Goal: Task Accomplishment & Management: Manage account settings

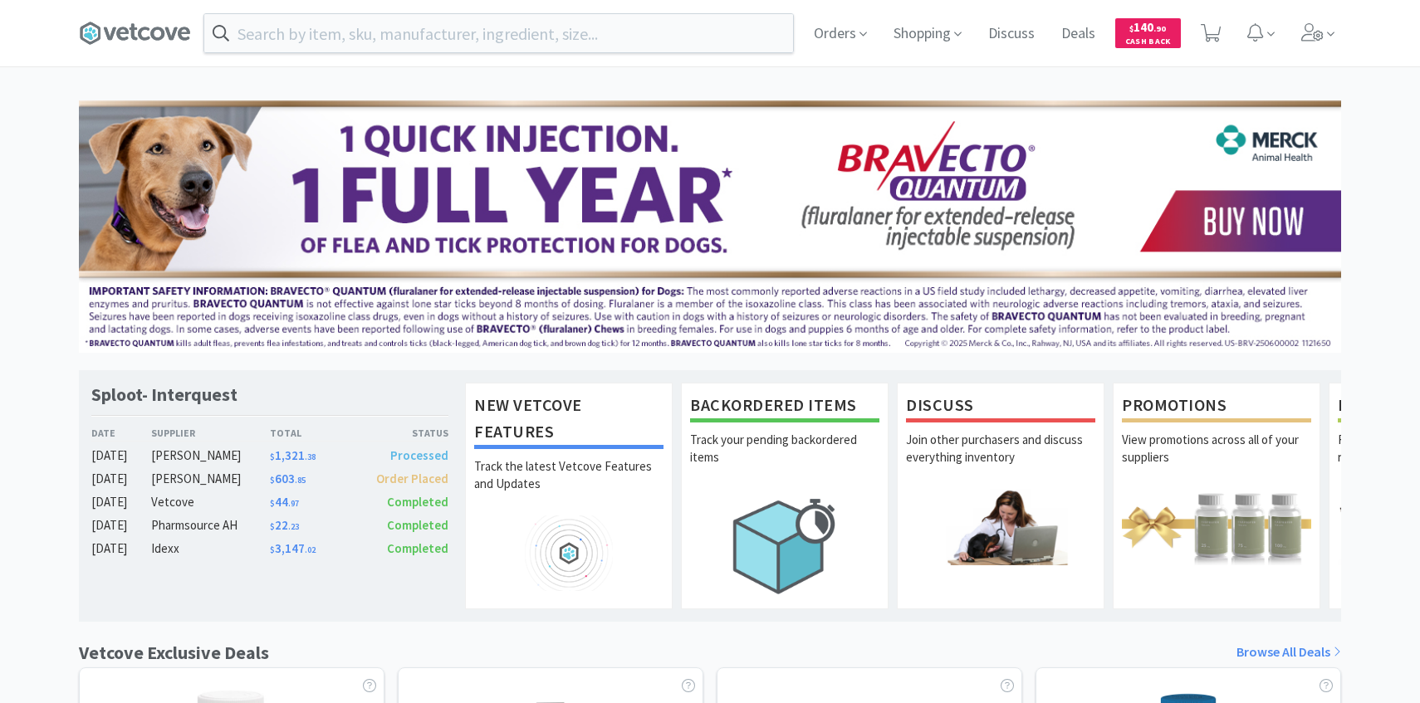
click at [1346, 43] on div "Orders Shopping Discuss Discuss Deals Deals $ 140 . 90 Cash Back" at bounding box center [710, 33] width 1279 height 66
click at [1325, 39] on span at bounding box center [1318, 33] width 47 height 66
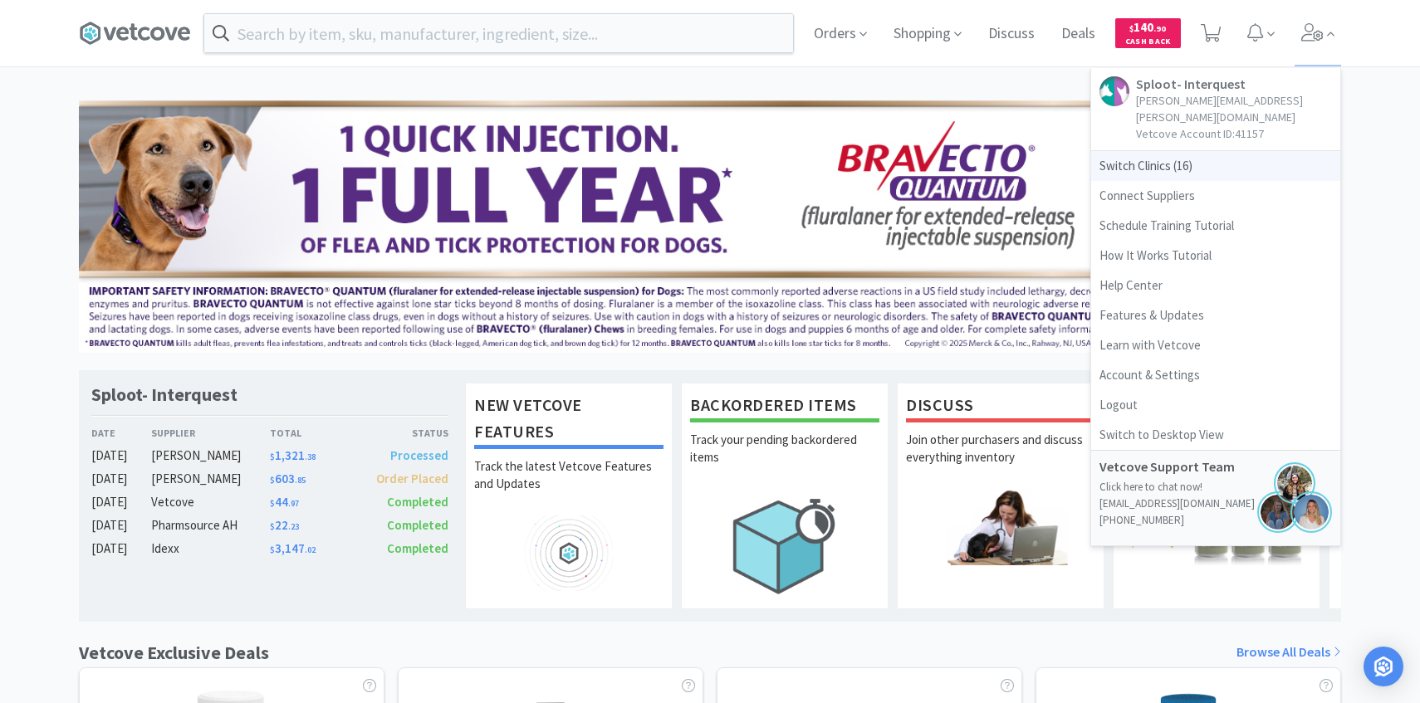
click at [1206, 151] on span "Switch Clinics ( 16 )" at bounding box center [1215, 166] width 249 height 30
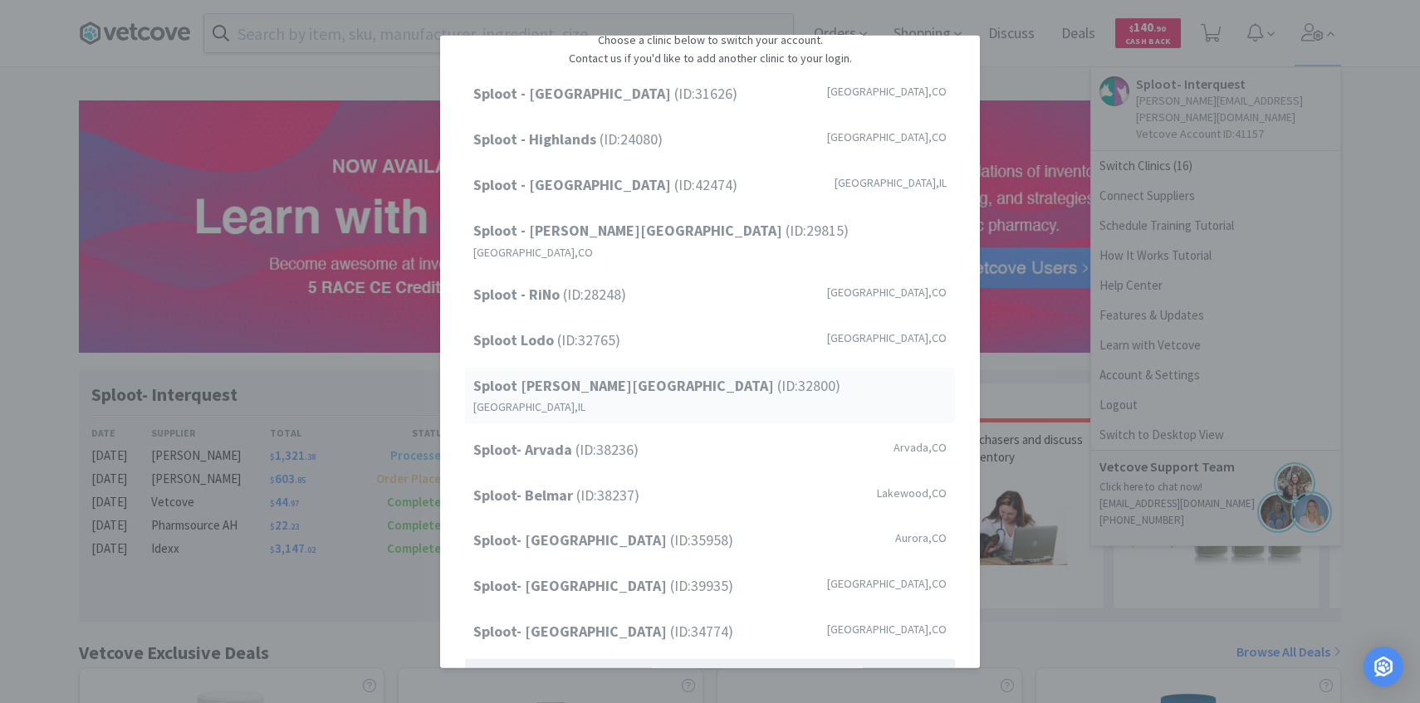
scroll to position [212, 0]
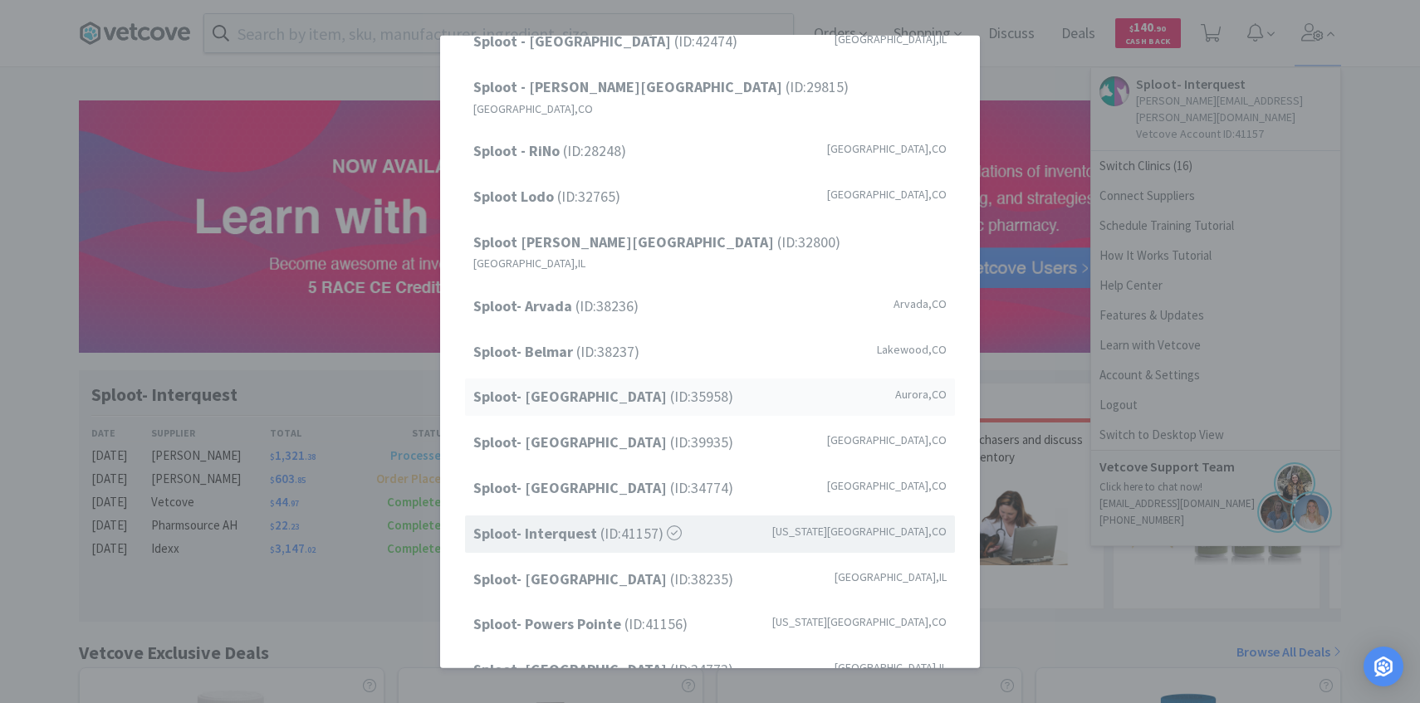
click at [668, 385] on span "Sploot- Central Park (ID: 35958 )" at bounding box center [603, 397] width 260 height 24
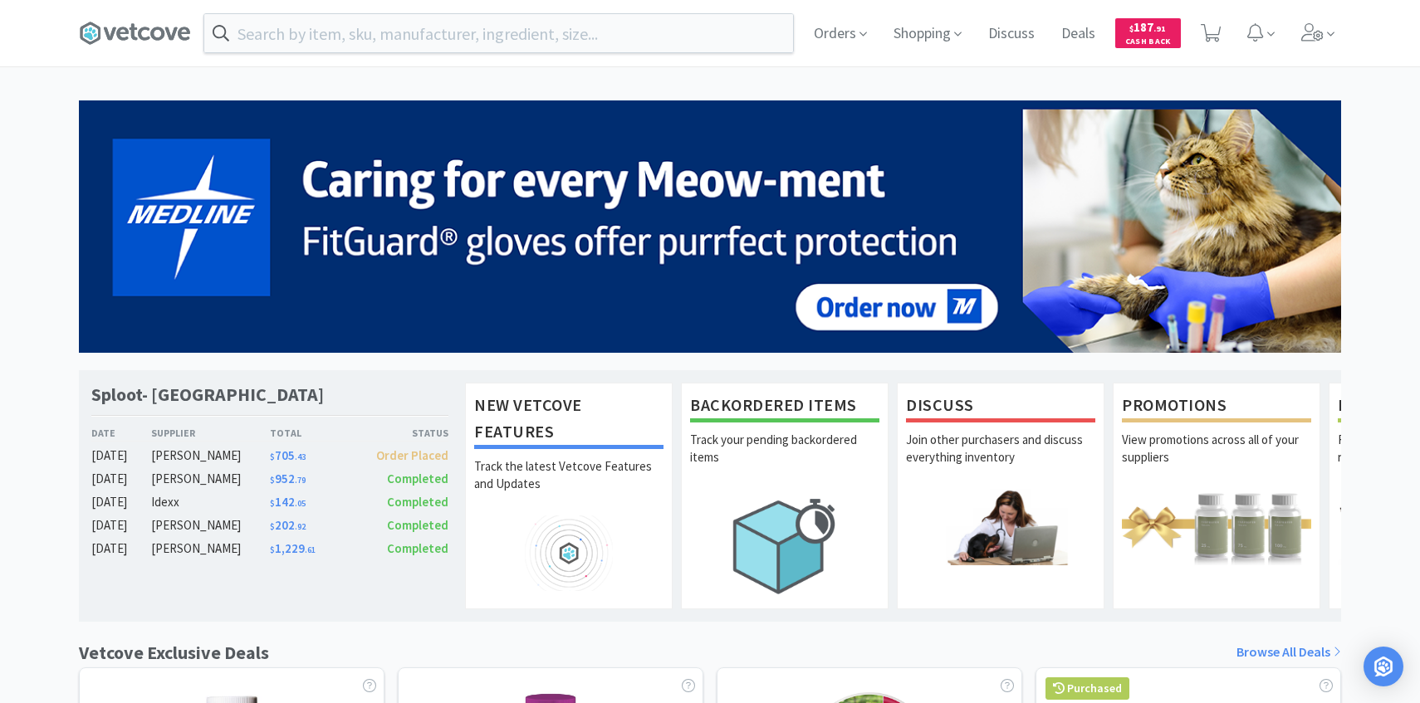
click at [1231, 21] on div "Orders Shopping Discuss Discuss Deals Deals $ 187 . 91 Cash Back" at bounding box center [1071, 33] width 541 height 66
click at [1198, 39] on span at bounding box center [1211, 33] width 34 height 66
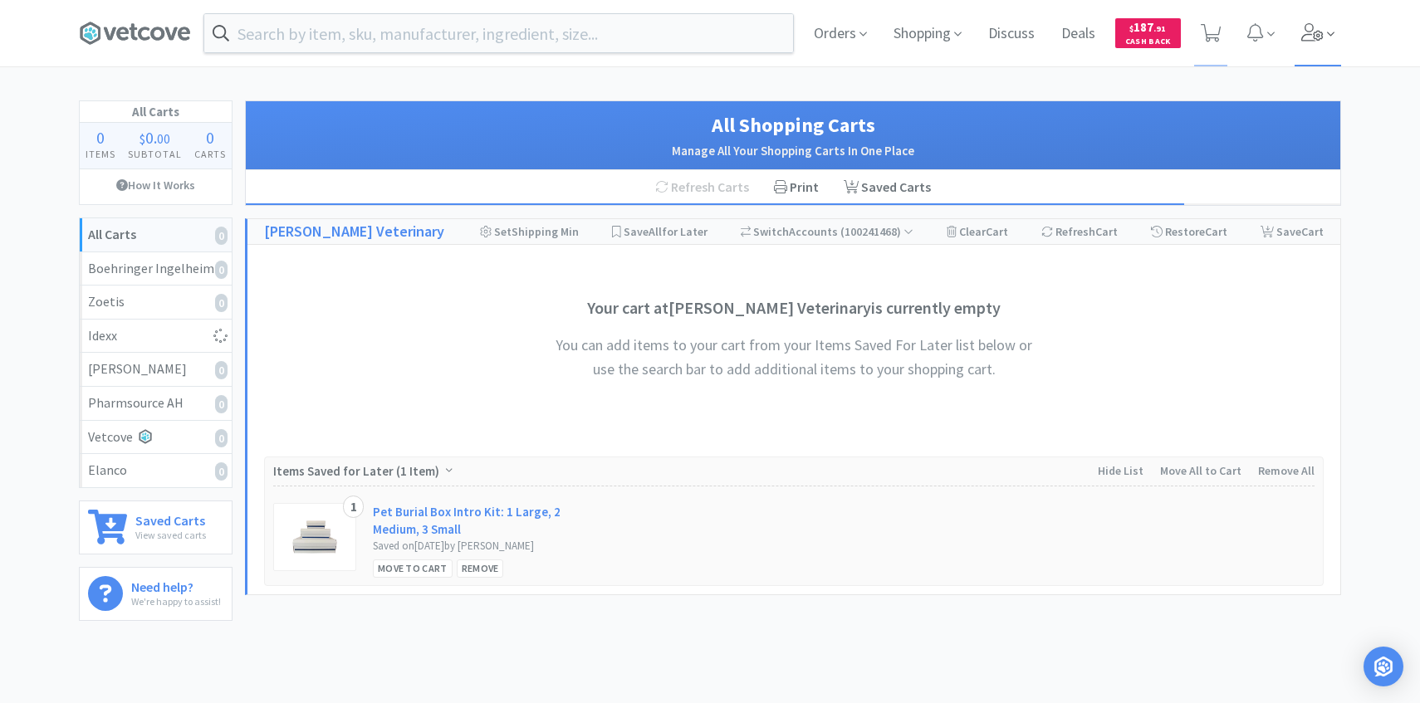
click at [1296, 46] on span at bounding box center [1318, 33] width 47 height 66
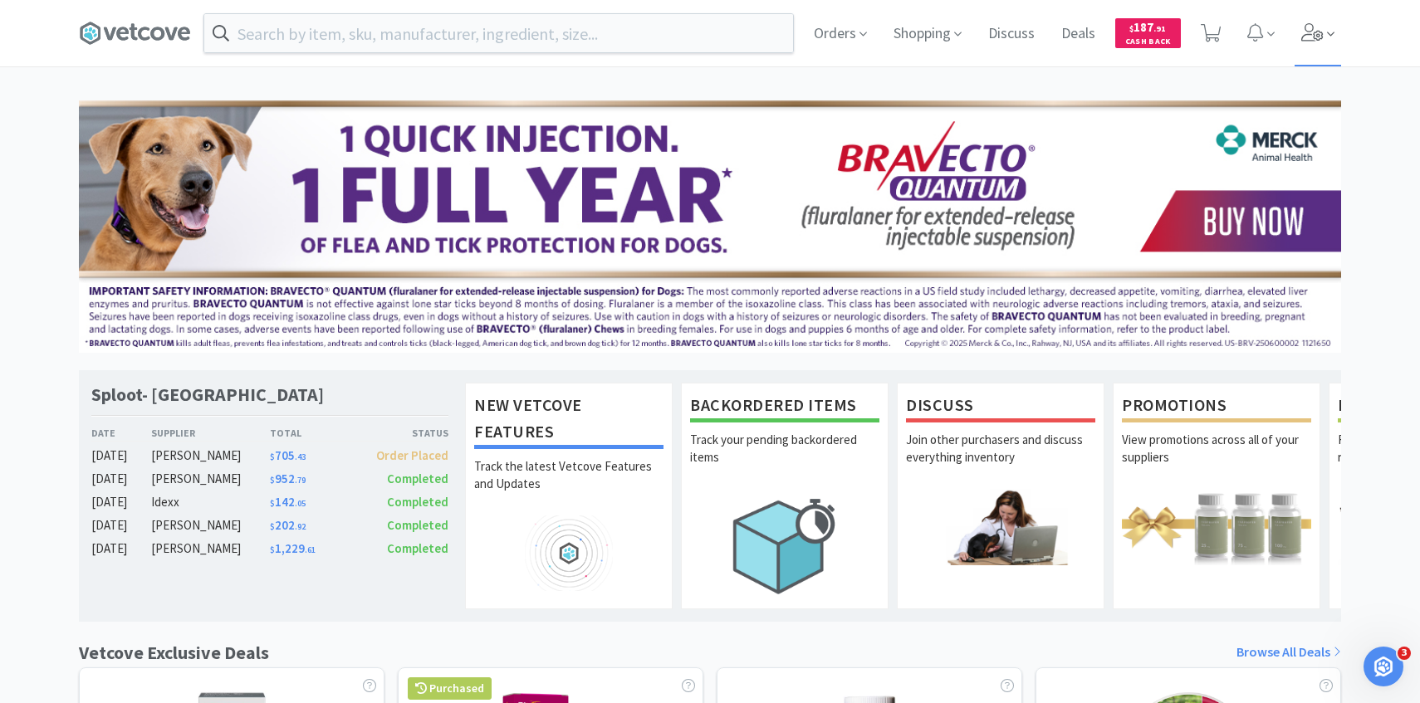
click at [1295, 39] on span at bounding box center [1318, 33] width 47 height 66
